Goal: Information Seeking & Learning: Learn about a topic

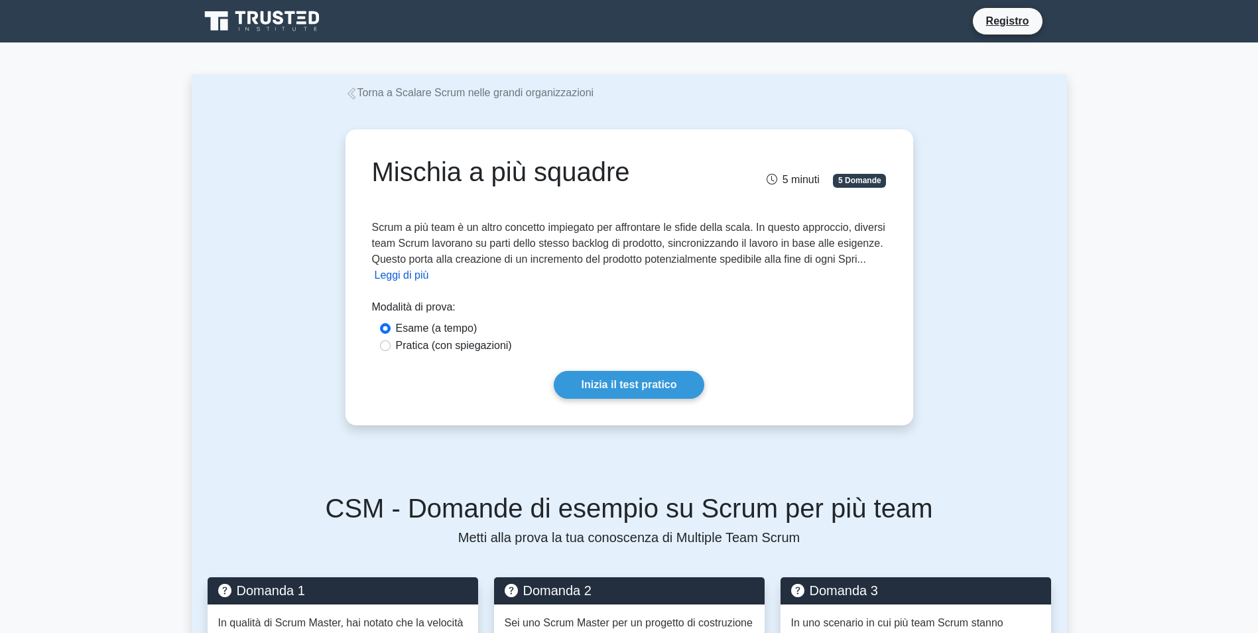
click at [426, 277] on button "Leggi di più" at bounding box center [402, 275] width 54 height 16
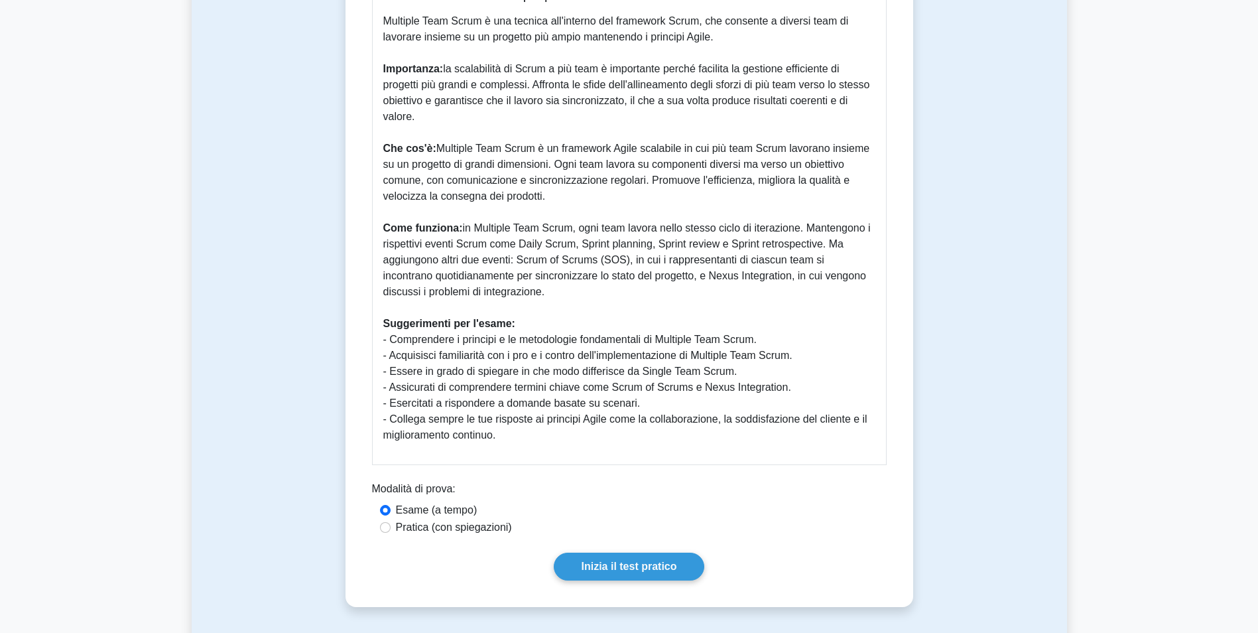
scroll to position [199, 0]
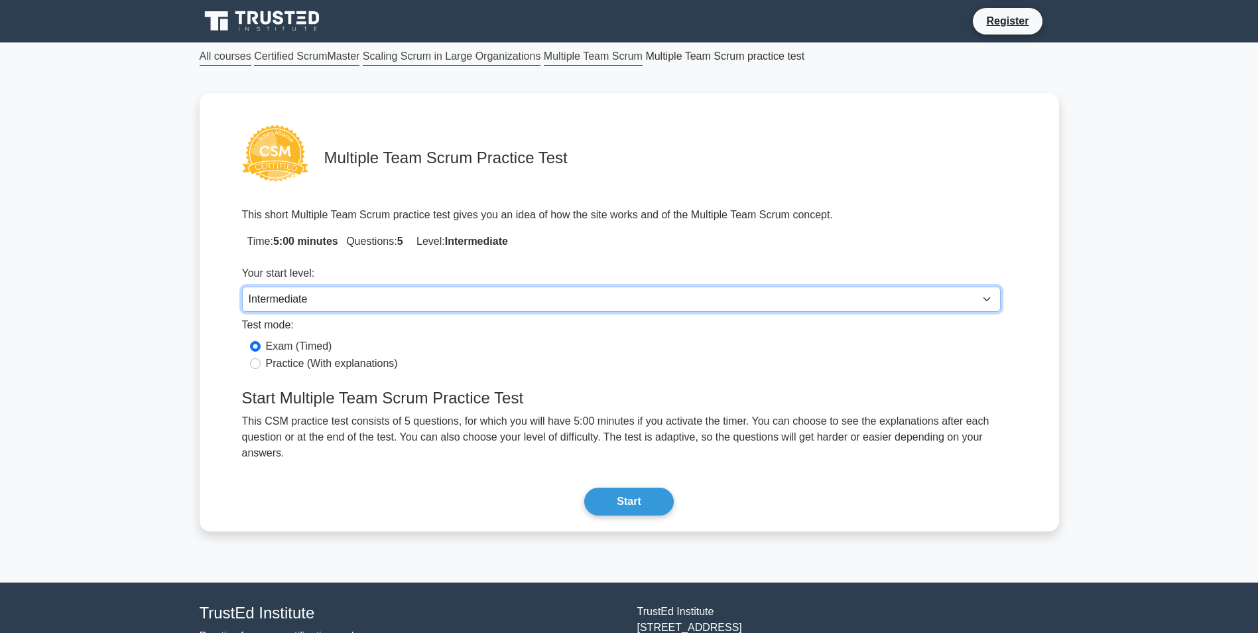
click at [376, 292] on select "Beginner Intermediate Expert" at bounding box center [621, 299] width 759 height 25
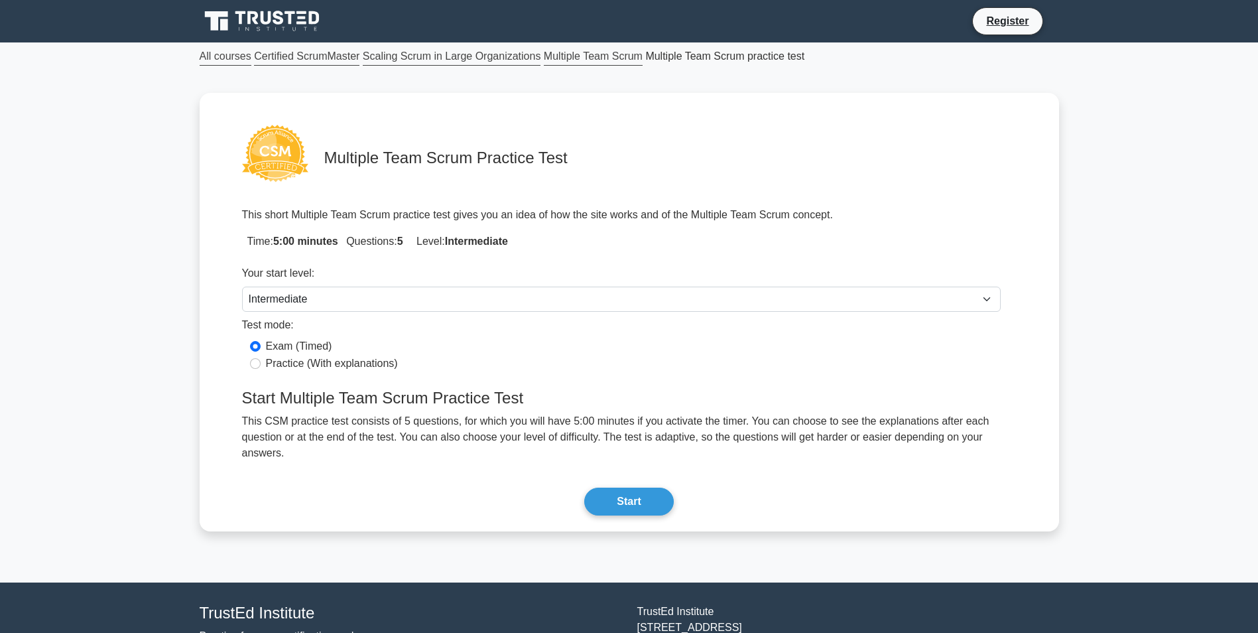
click at [324, 361] on label "Practice (With explanations)" at bounding box center [332, 364] width 132 height 16
click at [261, 361] on input "Practice (With explanations)" at bounding box center [255, 363] width 11 height 11
radio input "true"
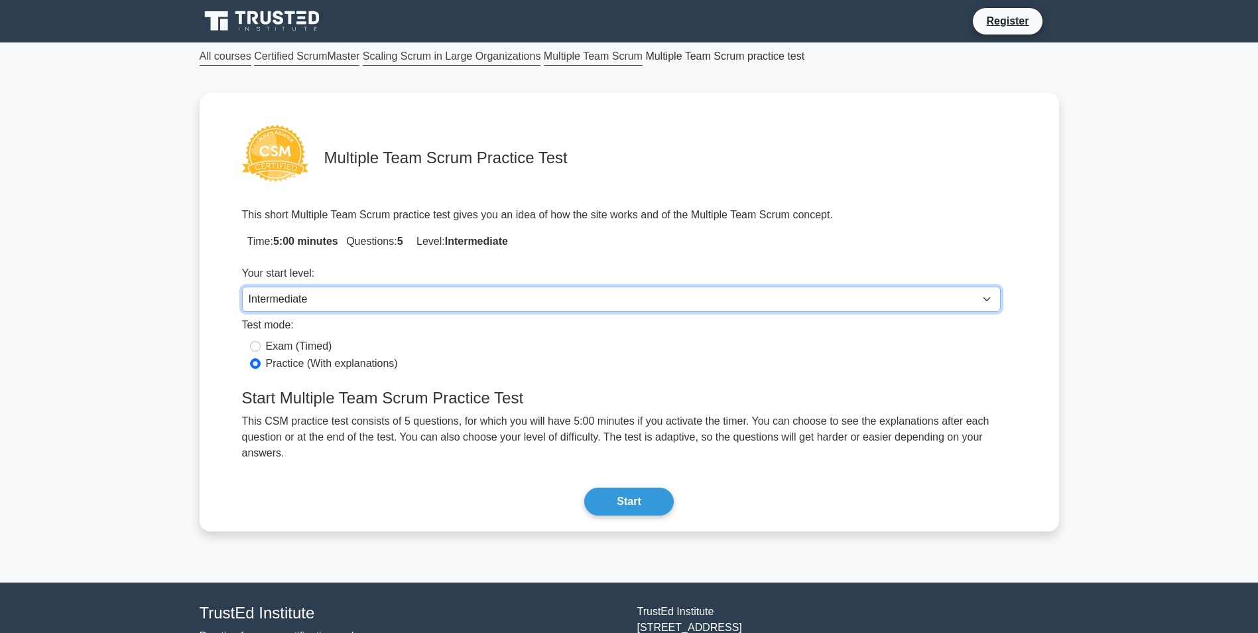
click at [333, 297] on select "Beginner Intermediate Expert" at bounding box center [621, 299] width 759 height 25
select select "expert"
click at [242, 287] on select "Beginner Intermediate Expert" at bounding box center [621, 299] width 759 height 25
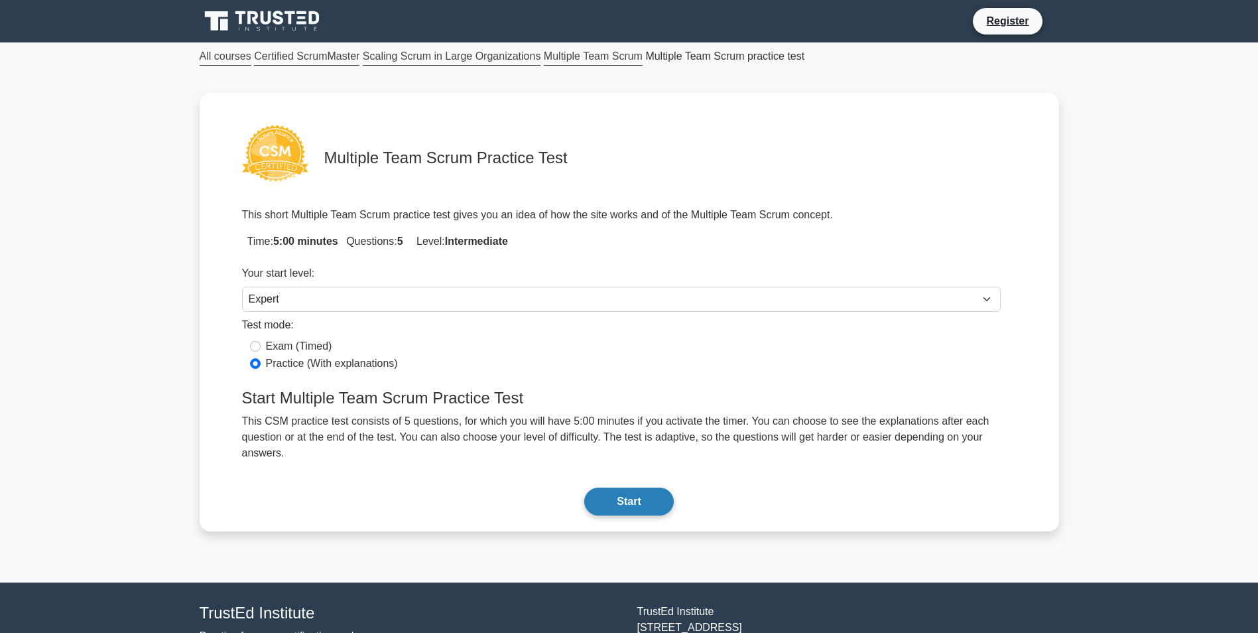
click at [619, 488] on button "Start" at bounding box center [628, 502] width 89 height 28
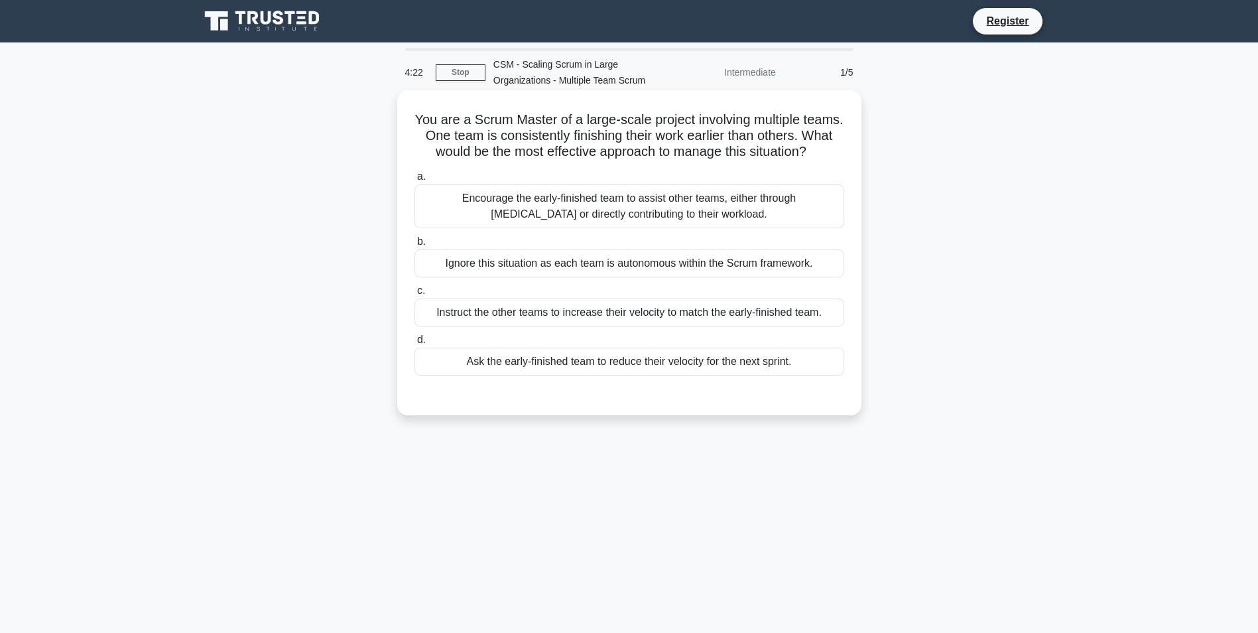
click at [740, 224] on div "Encourage the early-finished team to assist other teams, either through cross-t…" at bounding box center [630, 206] width 430 height 44
click at [415, 181] on input "a. Encourage the early-finished team to assist other teams, either through cros…" at bounding box center [415, 176] width 0 height 9
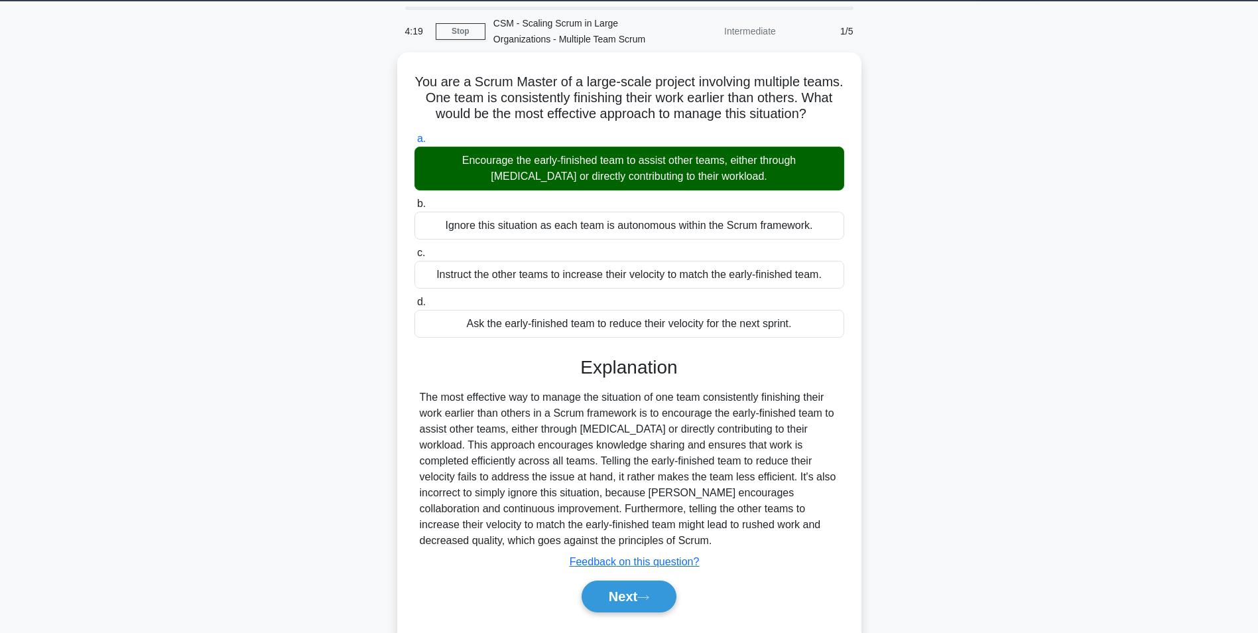
scroll to position [90, 0]
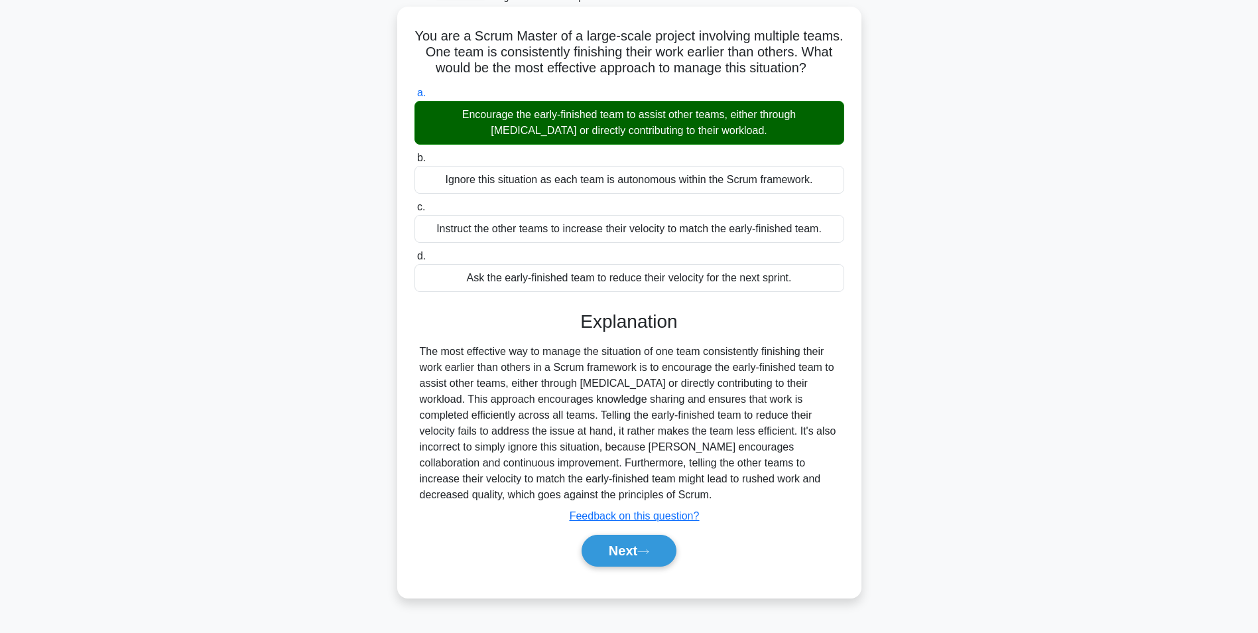
drag, startPoint x: 423, startPoint y: 359, endPoint x: 595, endPoint y: 505, distance: 225.9
click at [595, 503] on div "The most effective way to manage the situation of one team consistently finishi…" at bounding box center [629, 423] width 419 height 159
drag, startPoint x: 595, startPoint y: 505, endPoint x: 523, endPoint y: 474, distance: 78.1
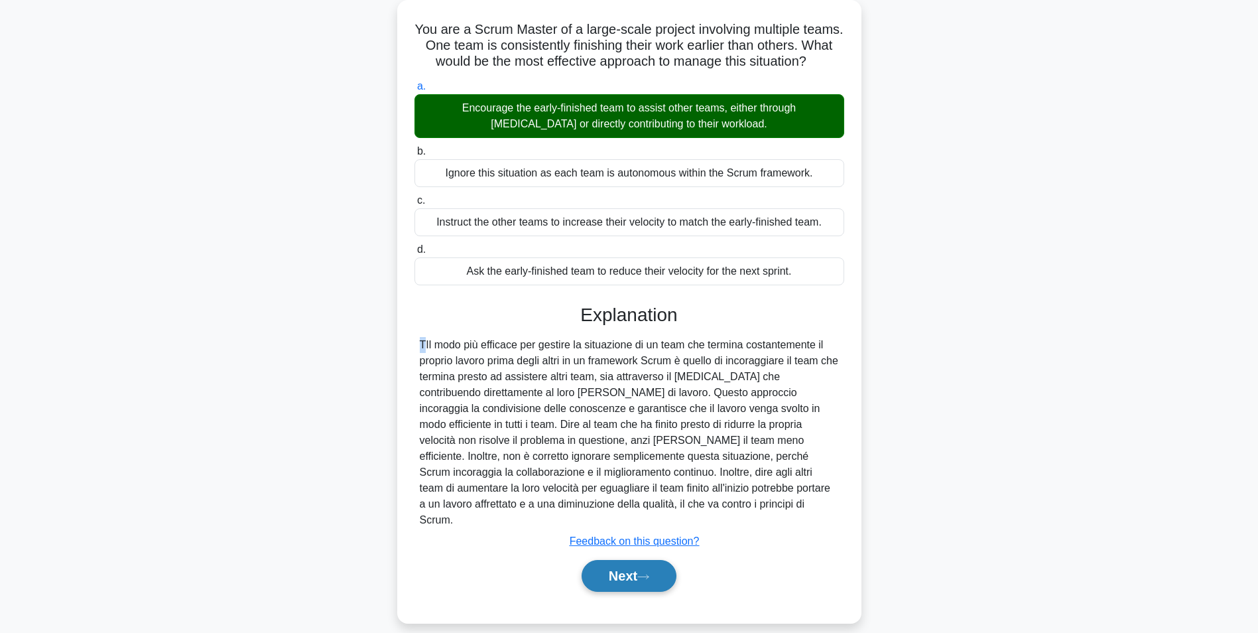
click at [641, 572] on button "Next" at bounding box center [629, 576] width 95 height 32
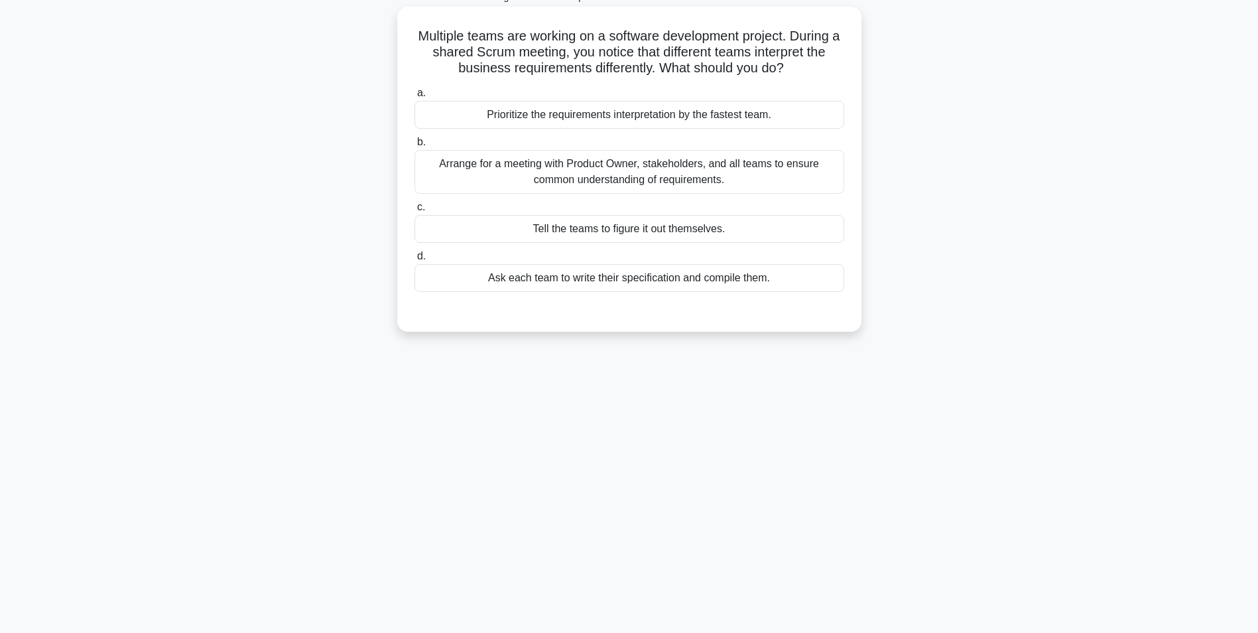
click at [728, 175] on div "Arrange for a meeting with Product Owner, stakeholders, and all teams to ensure…" at bounding box center [630, 172] width 430 height 44
click at [415, 147] on input "b. Arrange for a meeting with Product Owner, stakeholders, and all teams to ens…" at bounding box center [415, 142] width 0 height 9
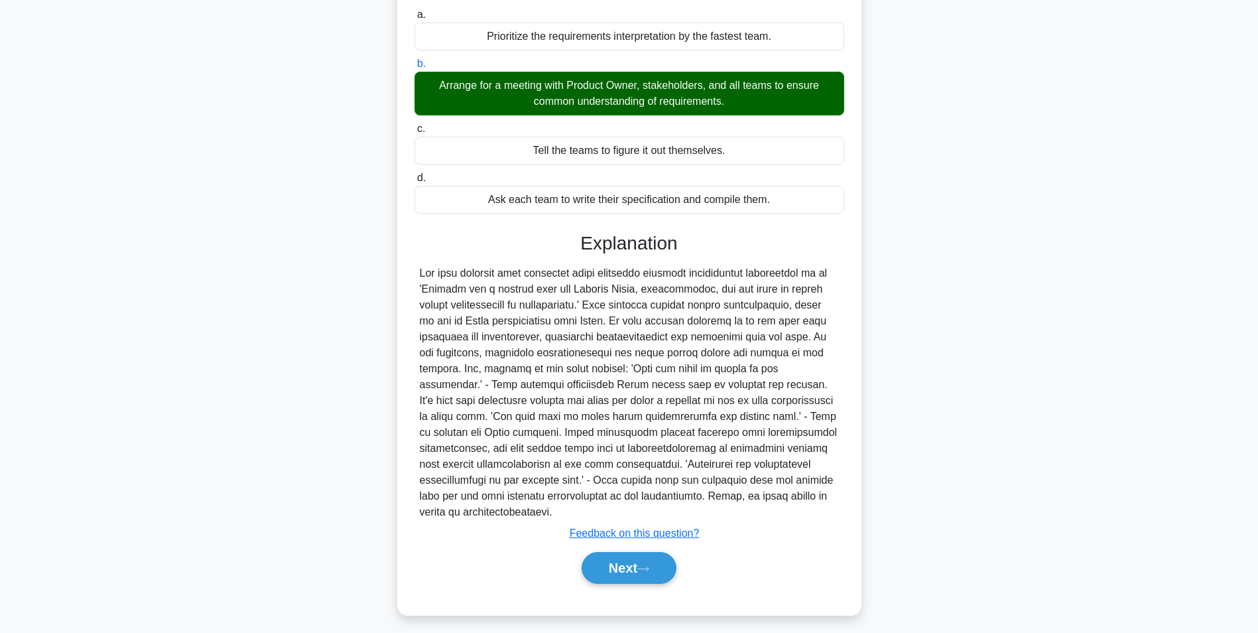
scroll to position [170, 0]
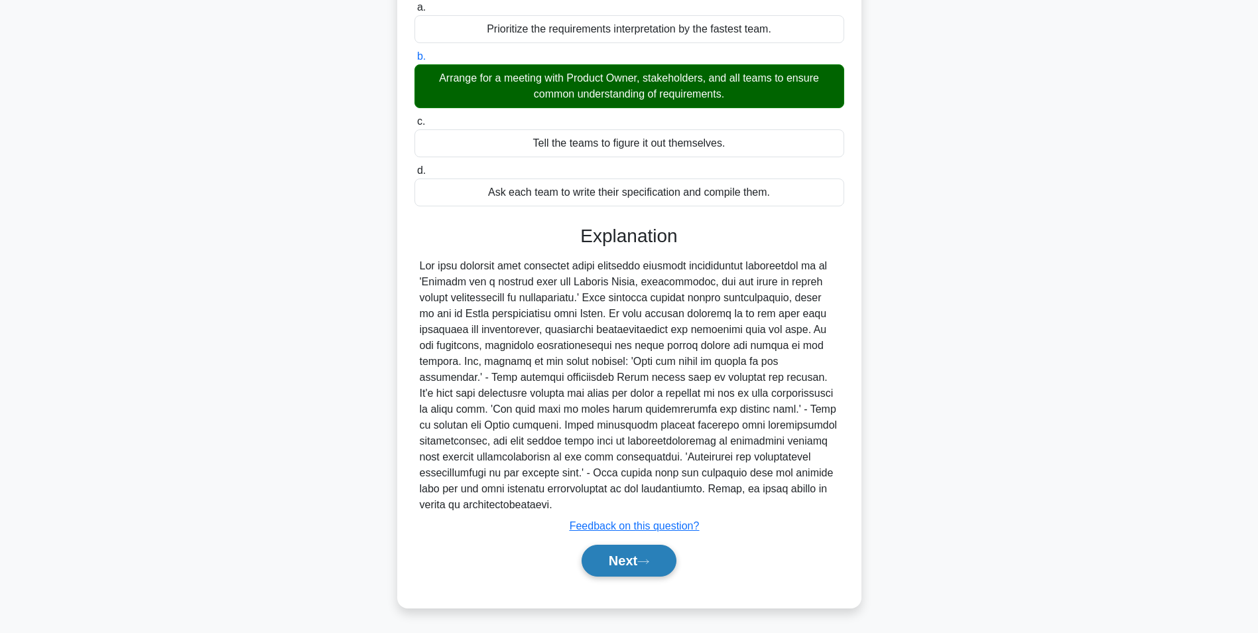
click at [631, 557] on button "Next" at bounding box center [629, 561] width 95 height 32
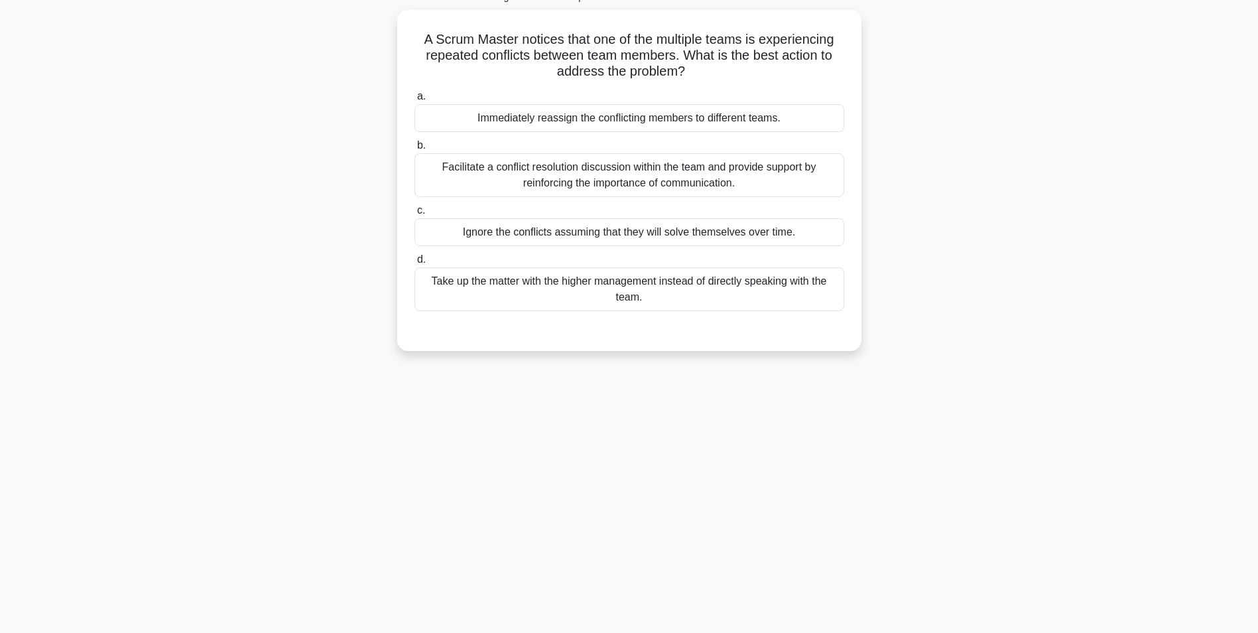
scroll to position [84, 0]
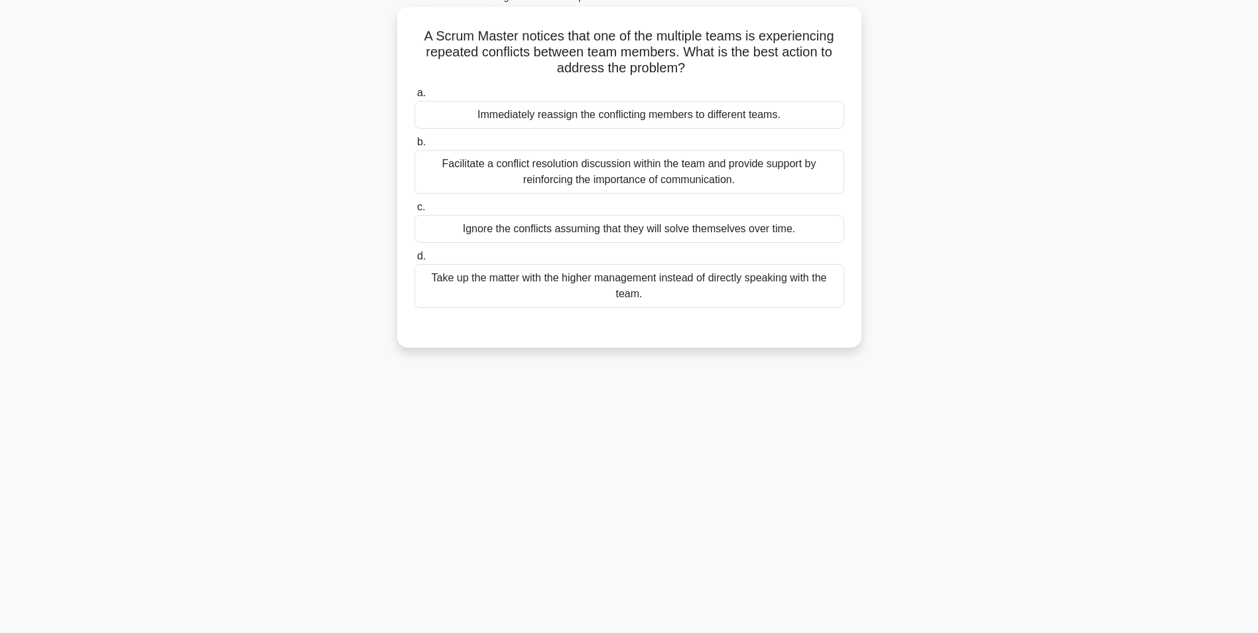
click at [609, 166] on div "Facilitate a conflict resolution discussion within the team and provide support…" at bounding box center [630, 172] width 430 height 44
click at [415, 147] on input "b. Facilitate a conflict resolution discussion within the team and provide supp…" at bounding box center [415, 142] width 0 height 9
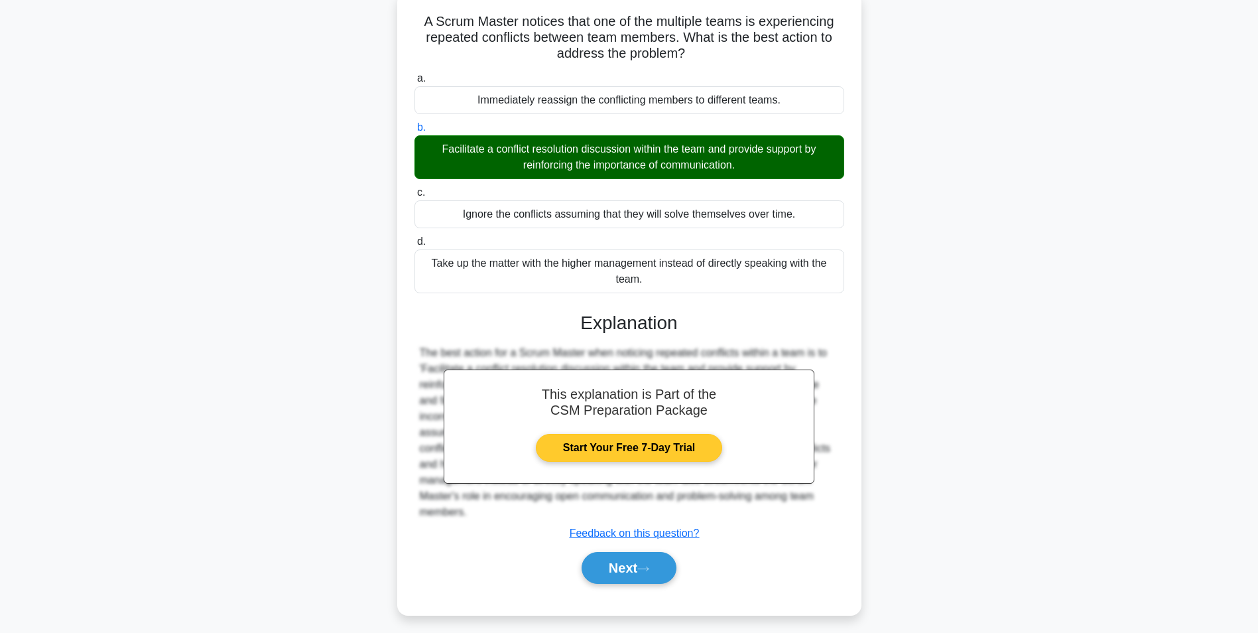
scroll to position [106, 0]
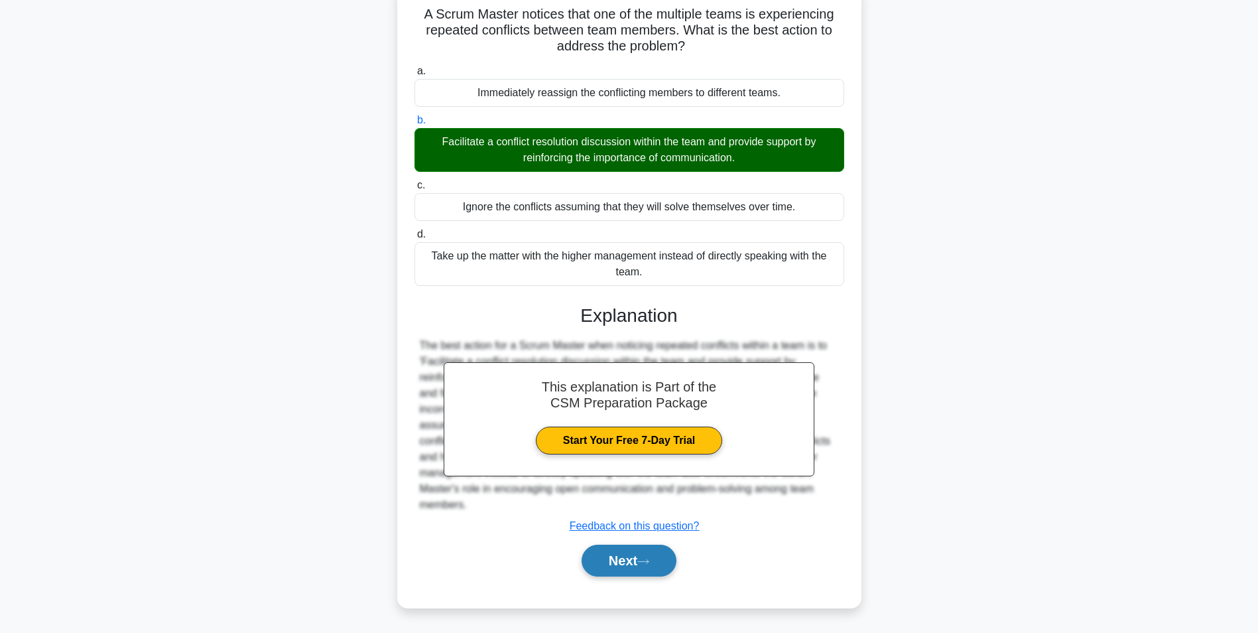
click at [644, 564] on icon at bounding box center [643, 561] width 12 height 7
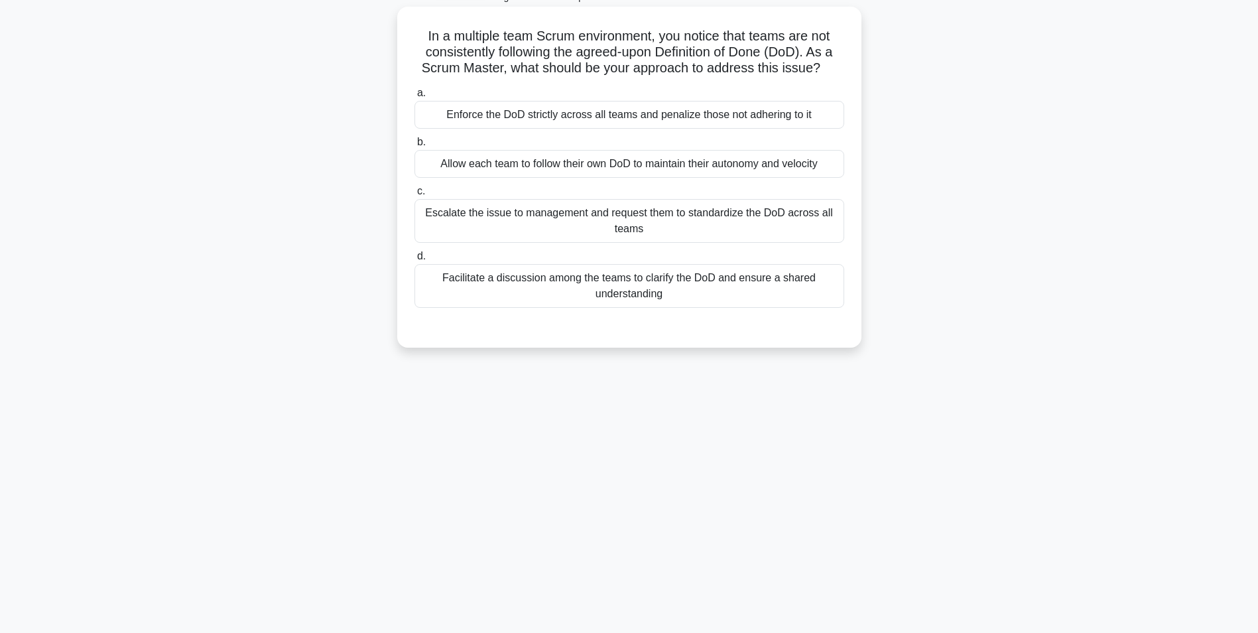
click at [705, 289] on div "Facilitate a discussion among the teams to clarify the DoD and ensure a shared …" at bounding box center [630, 286] width 430 height 44
click at [415, 261] on input "d. Facilitate a discussion among the teams to clarify the DoD and ensure a shar…" at bounding box center [415, 256] width 0 height 9
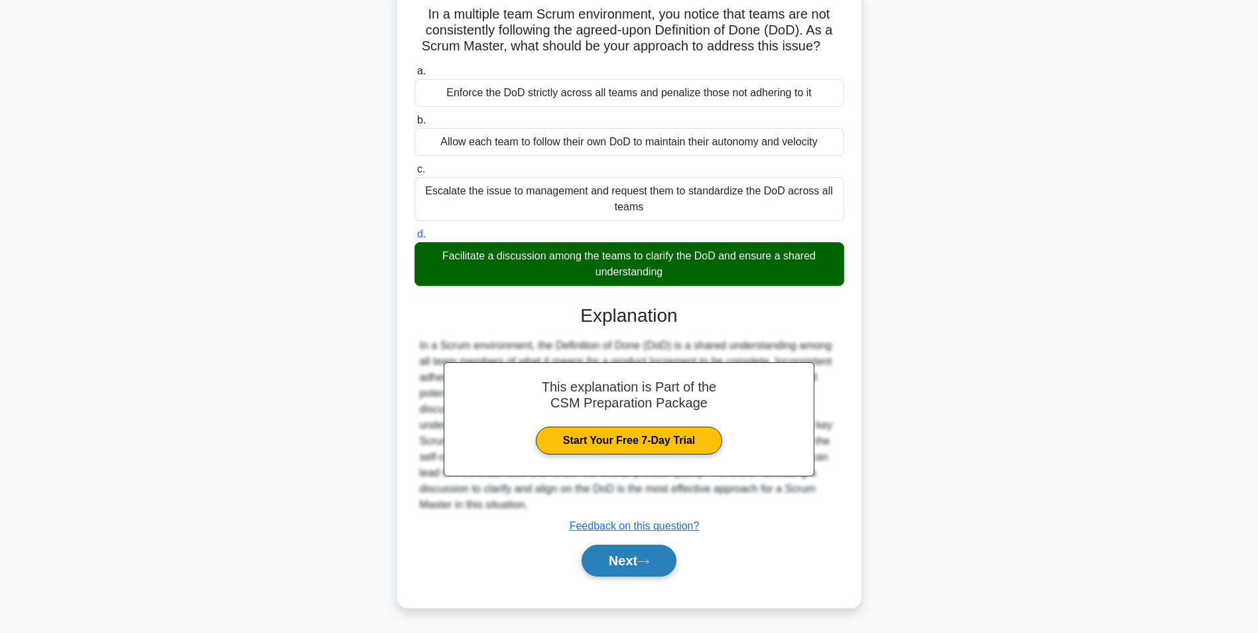
click at [658, 553] on button "Next" at bounding box center [629, 561] width 95 height 32
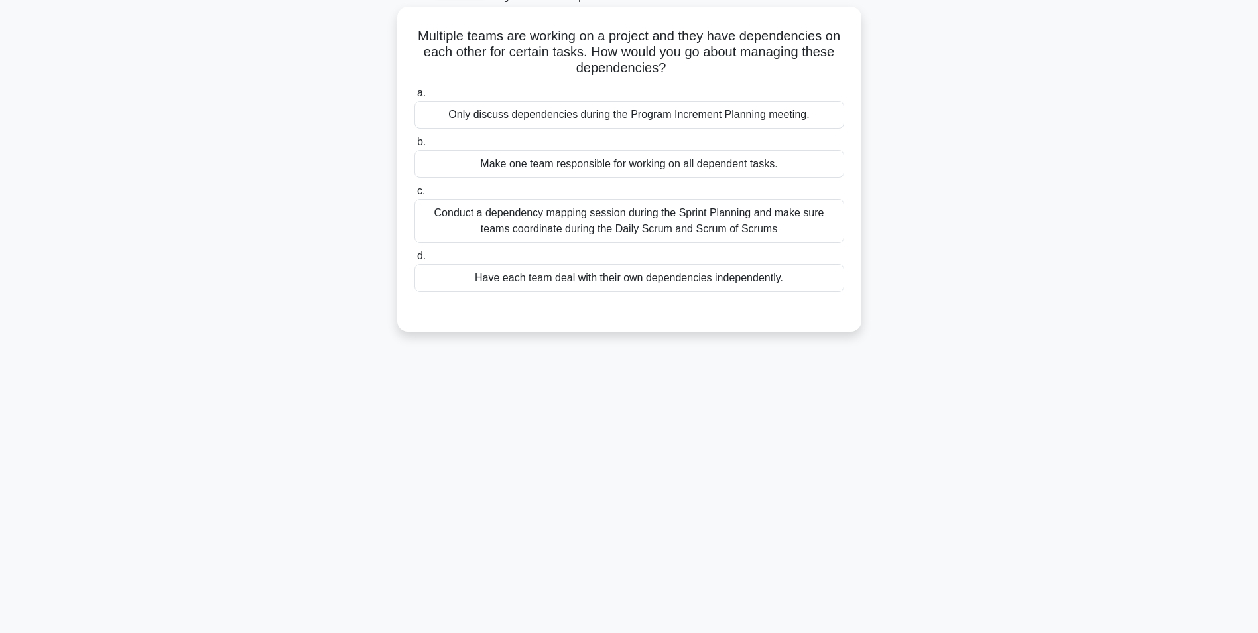
click at [700, 216] on div "Conduct a dependency mapping session during the Sprint Planning and make sure t…" at bounding box center [630, 221] width 430 height 44
click at [415, 196] on input "c. Conduct a dependency mapping session during the Sprint Planning and make sur…" at bounding box center [415, 191] width 0 height 9
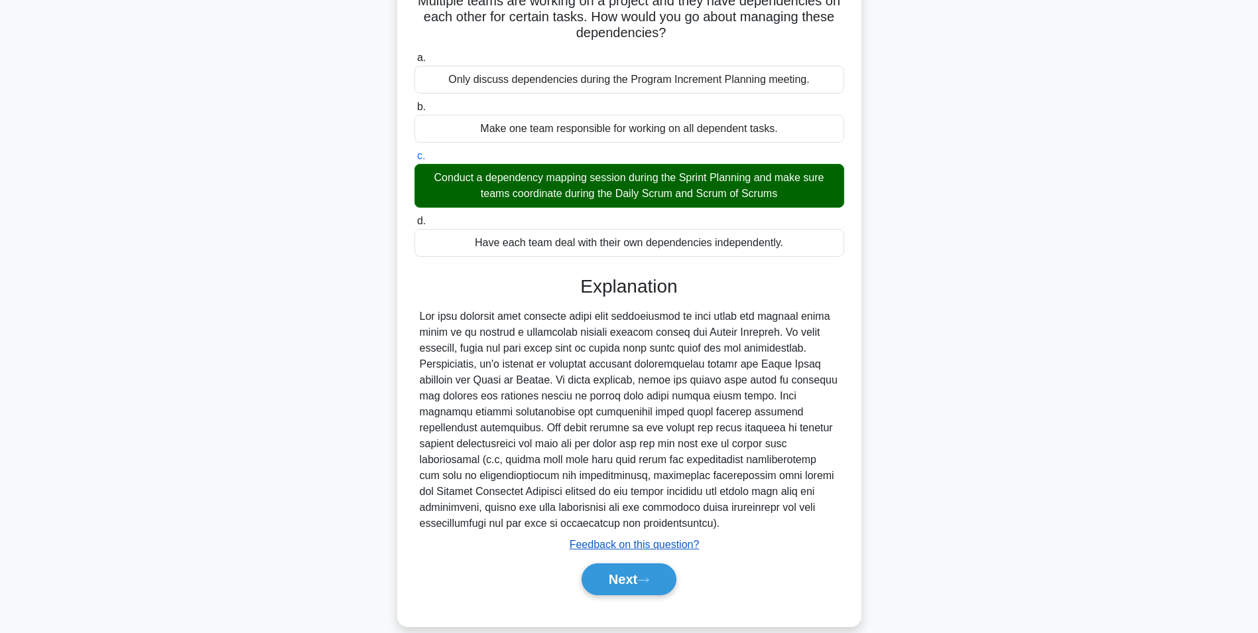
scroll to position [138, 0]
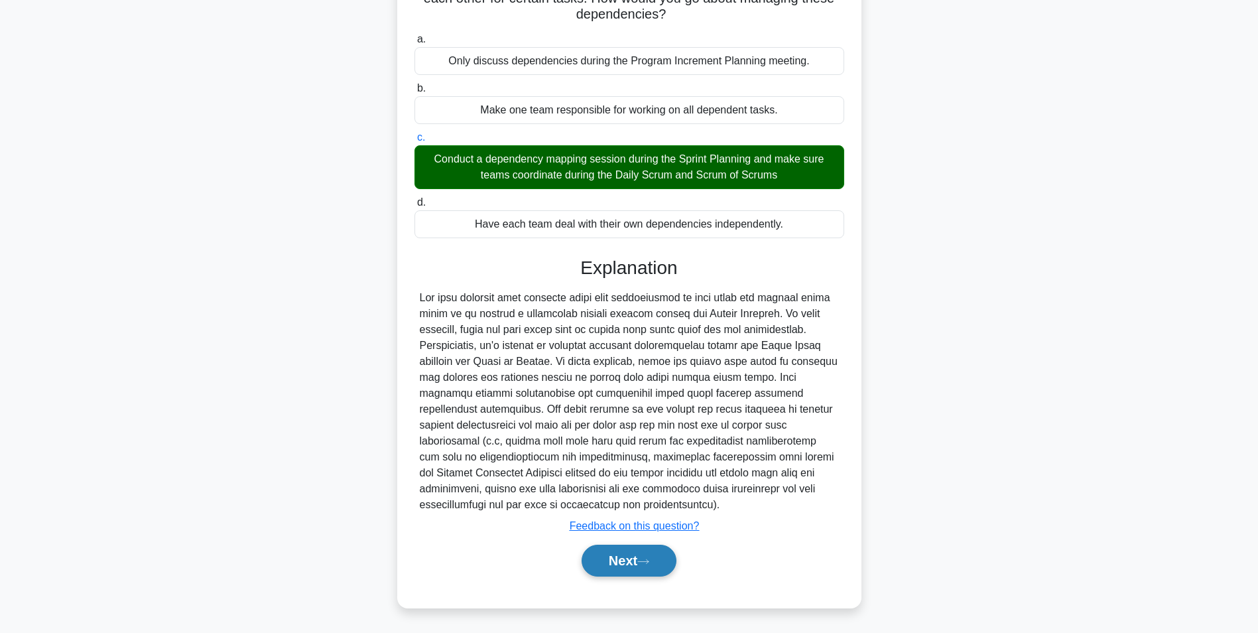
click at [613, 564] on button "Next" at bounding box center [629, 561] width 95 height 32
